Goal: Information Seeking & Learning: Learn about a topic

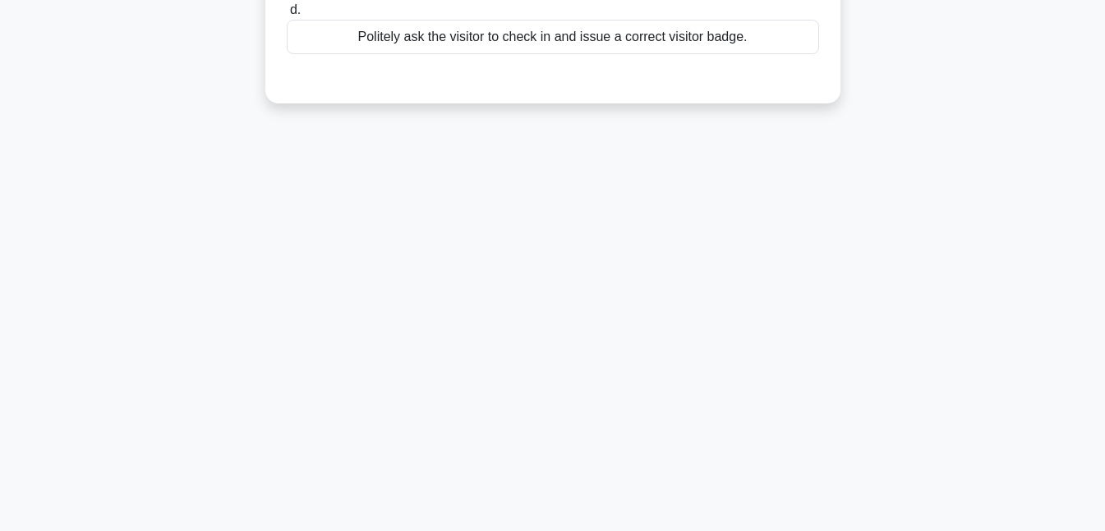
click at [734, 182] on div "6:38 Stop CompTIA Security+ Beginner 5/25 A visitor enters the building wearing…" at bounding box center [553, 113] width 936 height 821
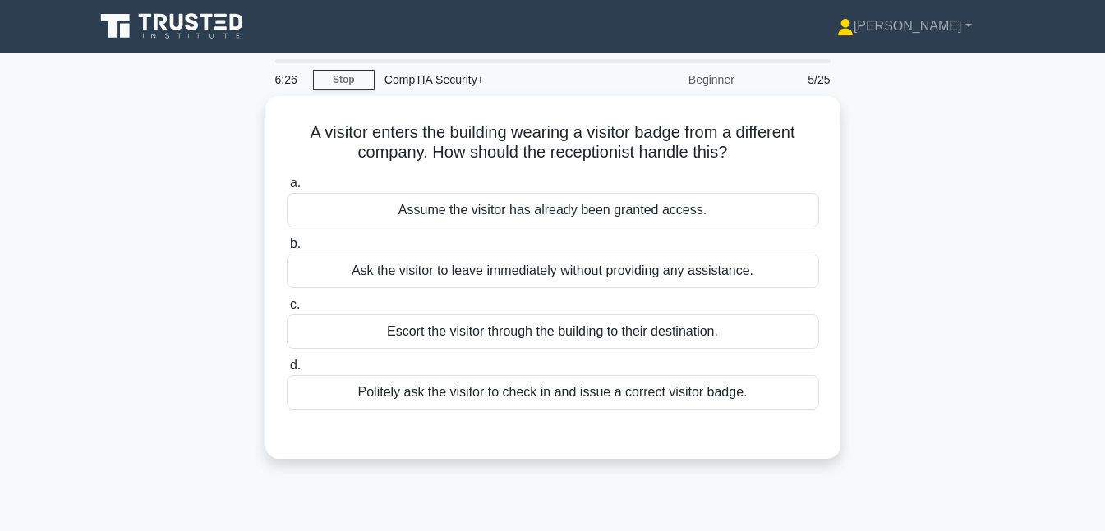
click at [354, 80] on link "Stop" at bounding box center [344, 80] width 62 height 21
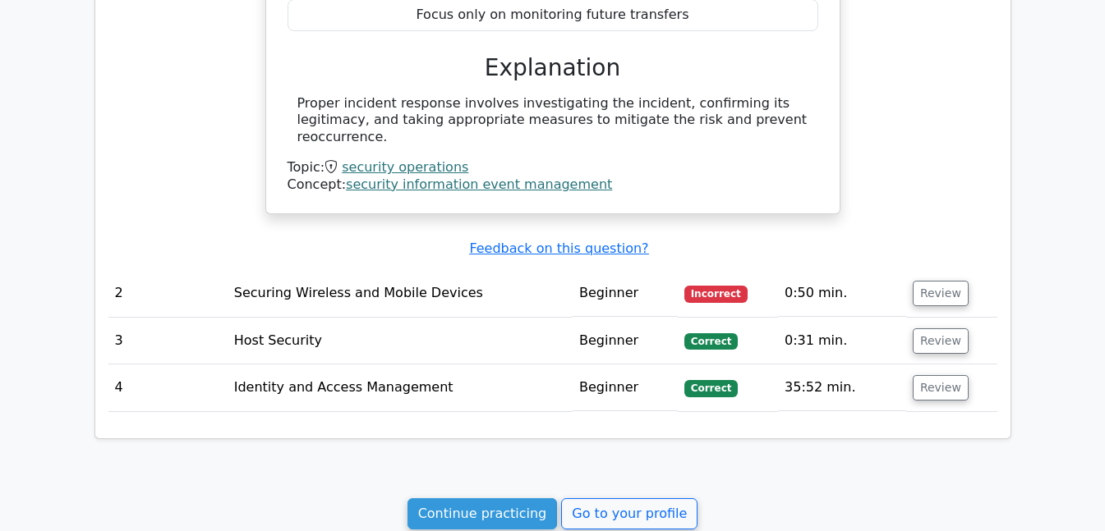
scroll to position [1379, 0]
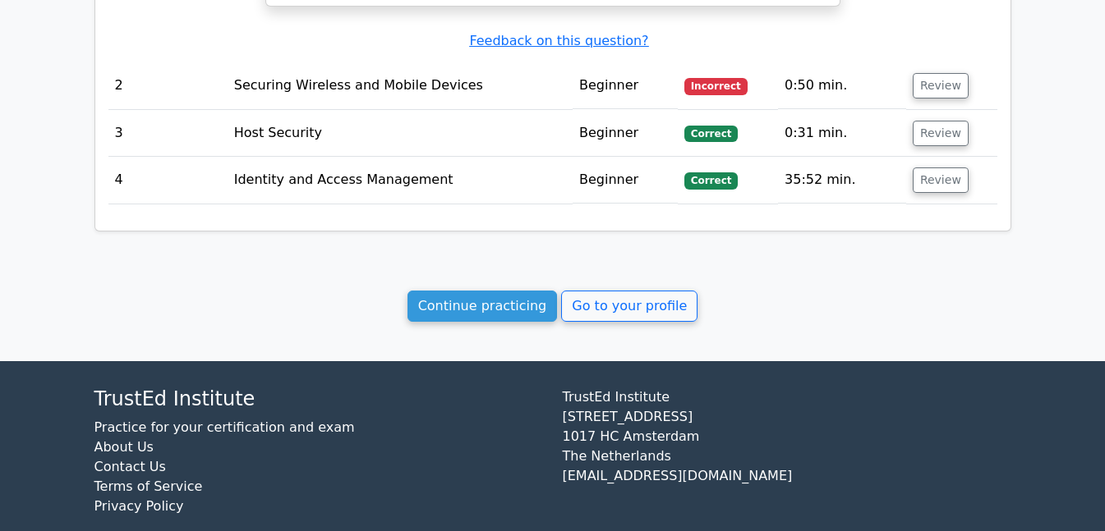
click at [492, 291] on link "Continue practicing" at bounding box center [482, 306] width 150 height 31
